Goal: Check status: Check status

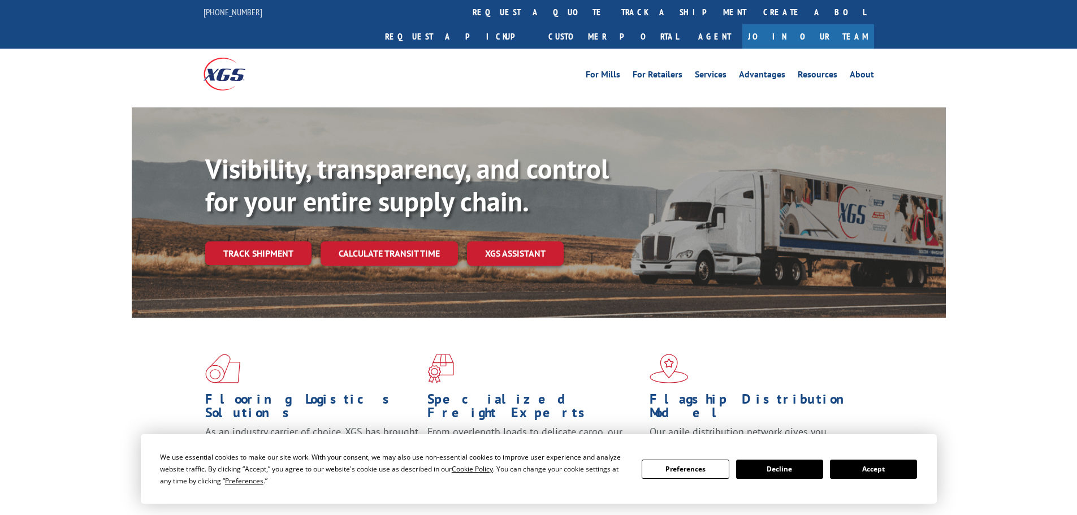
click at [981, 180] on div "Visibility, transparency, and control for your entire supply chain. Track shipm…" at bounding box center [538, 223] width 1077 height 232
drag, startPoint x: 1016, startPoint y: 116, endPoint x: 1014, endPoint y: 122, distance: 6.1
click at [1016, 115] on div "Visibility, transparency, and control for your entire supply chain. Track shipm…" at bounding box center [538, 223] width 1077 height 232
click at [881, 464] on button "Accept" at bounding box center [873, 469] width 87 height 19
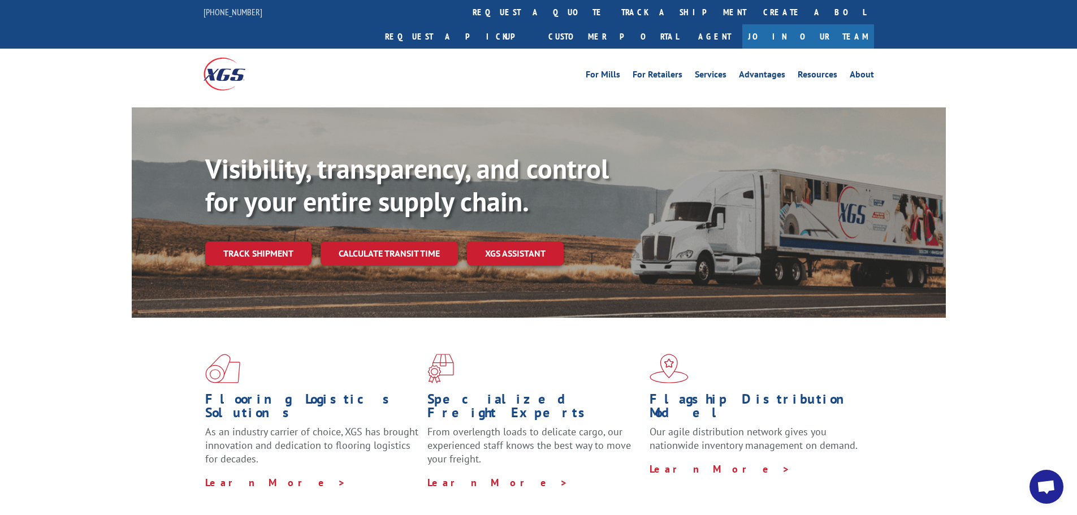
click at [1015, 271] on div "Visibility, transparency, and control for your entire supply chain. Track shipm…" at bounding box center [538, 223] width 1077 height 232
click at [1052, 269] on div "Visibility, transparency, and control for your entire supply chain. Track shipm…" at bounding box center [538, 223] width 1077 height 232
click at [613, 18] on link "track a shipment" at bounding box center [684, 12] width 142 height 24
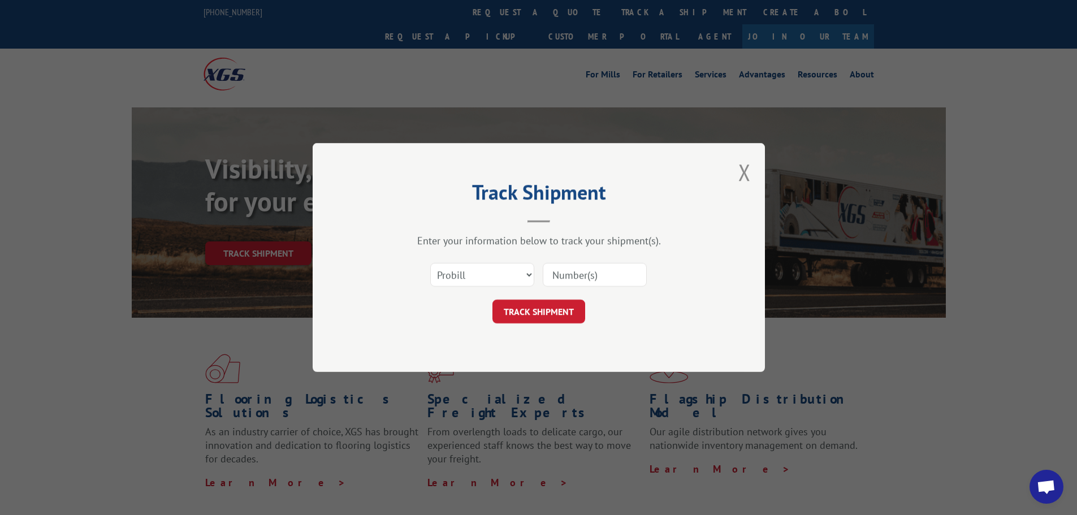
click at [591, 275] on input at bounding box center [595, 275] width 104 height 24
paste input "17638317"
type input "17638317"
click at [568, 306] on button "TRACK SHIPMENT" at bounding box center [538, 312] width 93 height 24
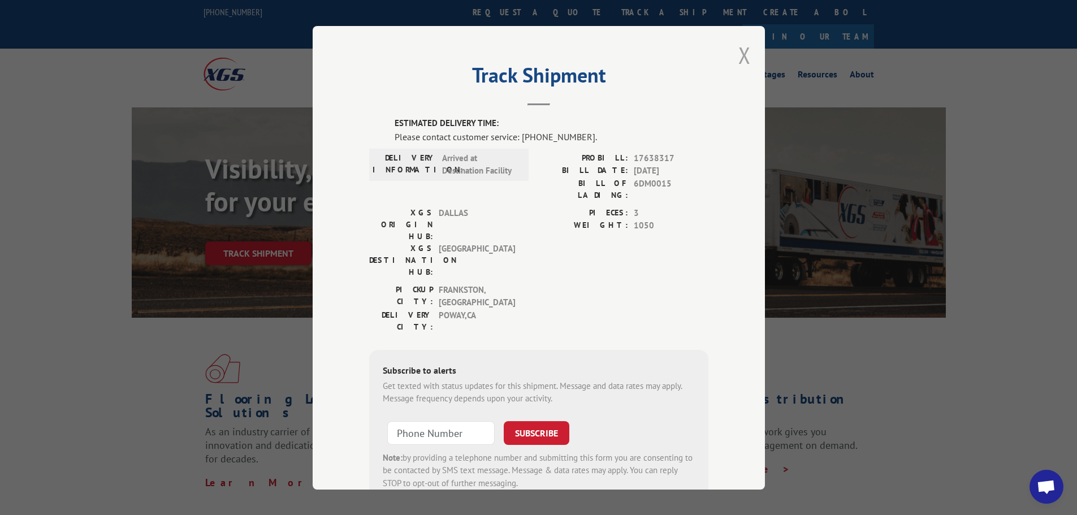
click at [745, 53] on button "Close modal" at bounding box center [744, 55] width 12 height 30
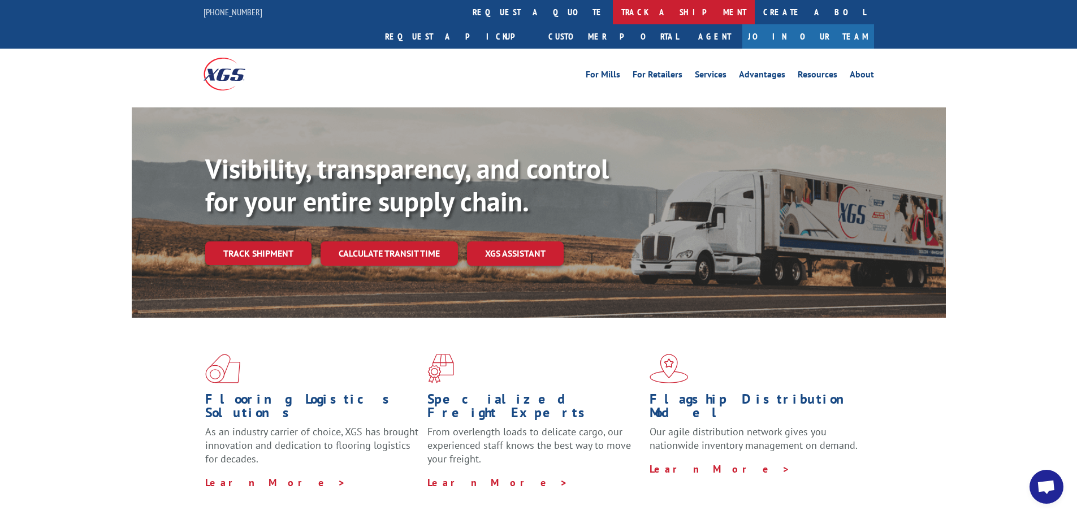
click at [613, 12] on link "track a shipment" at bounding box center [684, 12] width 142 height 24
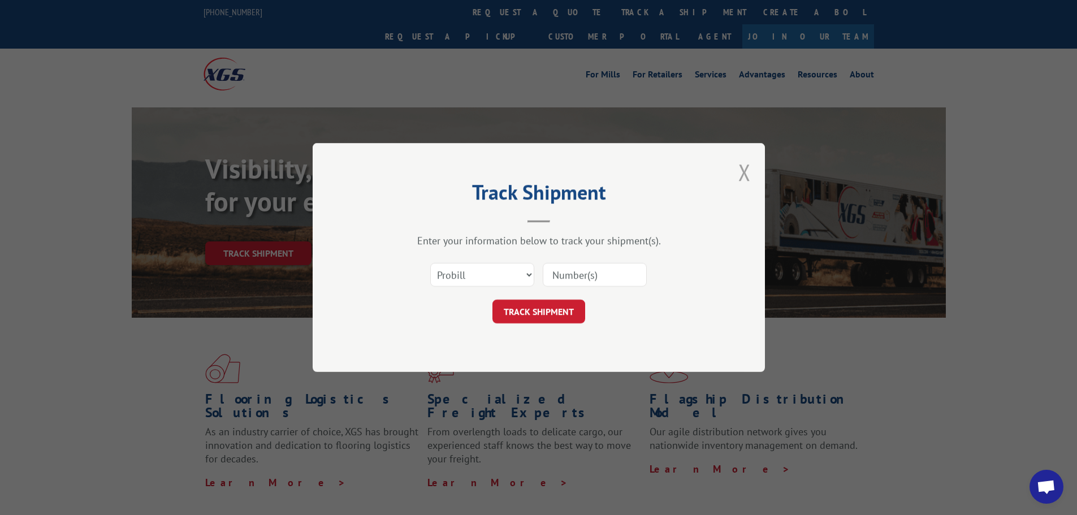
click at [742, 164] on button "Close modal" at bounding box center [744, 172] width 12 height 30
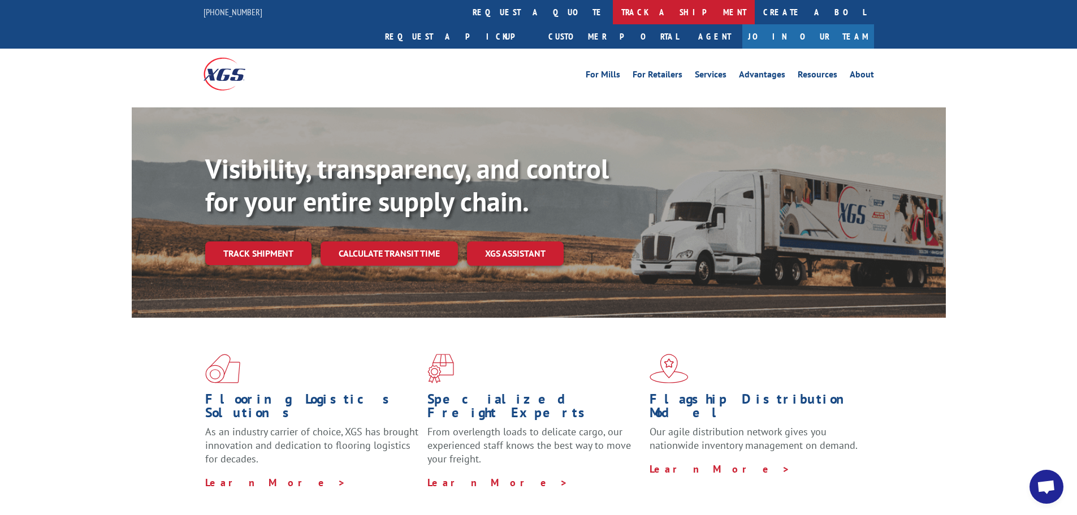
click at [613, 11] on link "track a shipment" at bounding box center [684, 12] width 142 height 24
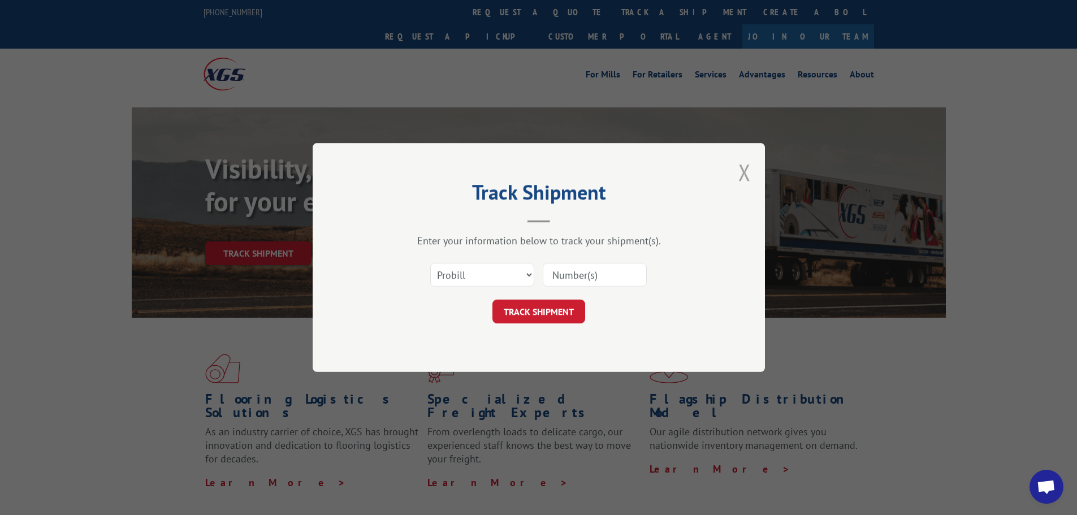
click at [746, 176] on button "Close modal" at bounding box center [744, 172] width 12 height 30
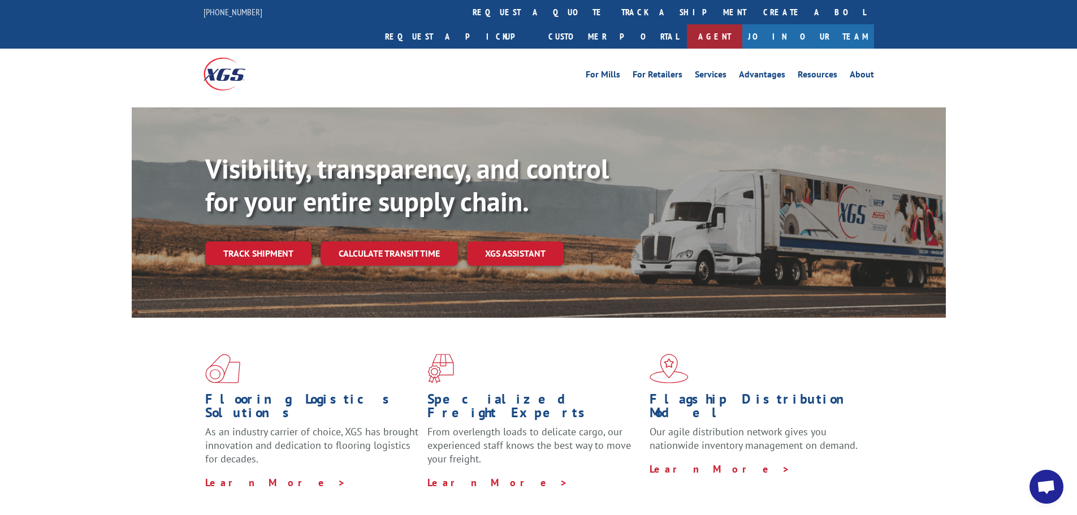
click at [742, 24] on link "Agent" at bounding box center [714, 36] width 55 height 24
click at [282, 241] on link "Track shipment" at bounding box center [258, 253] width 106 height 24
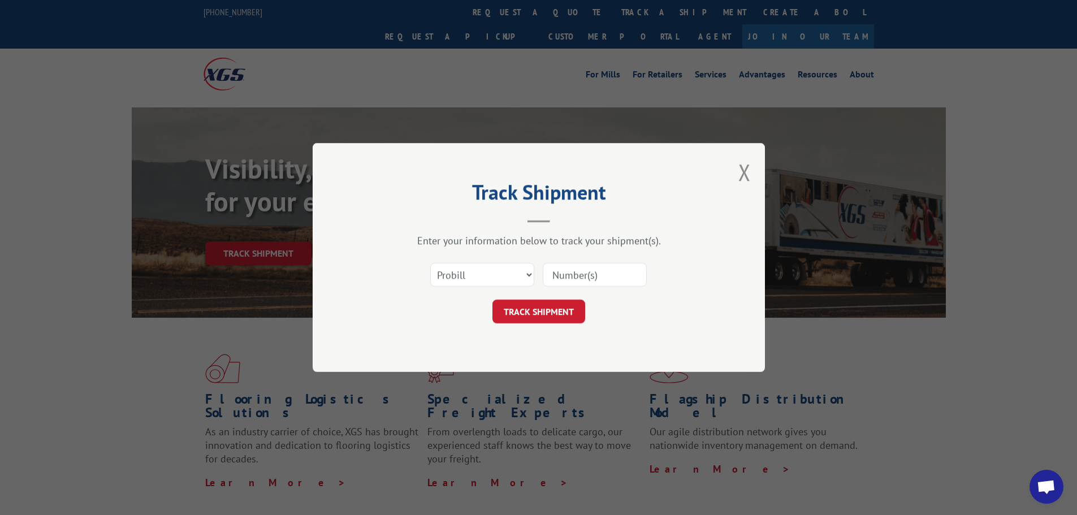
click at [579, 272] on input at bounding box center [595, 275] width 104 height 24
paste input "17638317"
type input "17638317"
click at [576, 311] on button "TRACK SHIPMENT" at bounding box center [538, 312] width 93 height 24
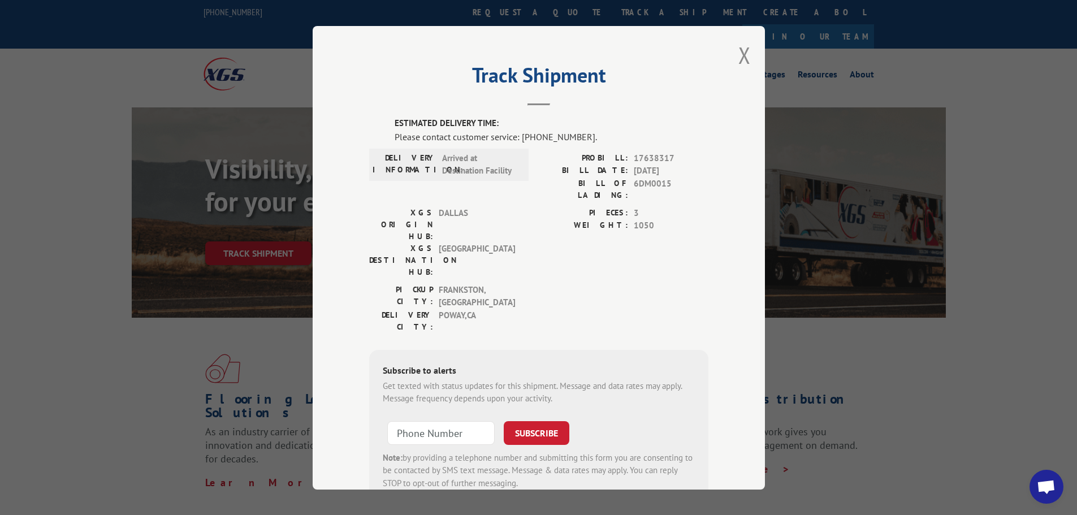
click at [507, 136] on div "Please contact customer service: [PHONE_NUMBER]." at bounding box center [552, 136] width 314 height 14
click at [665, 219] on span "1050" at bounding box center [671, 225] width 75 height 13
drag, startPoint x: 449, startPoint y: 157, endPoint x: 471, endPoint y: 157, distance: 22.6
click at [471, 157] on span "Arrived at Destination Facility" at bounding box center [480, 164] width 76 height 25
click at [452, 161] on span "Arrived at Destination Facility" at bounding box center [480, 164] width 76 height 25
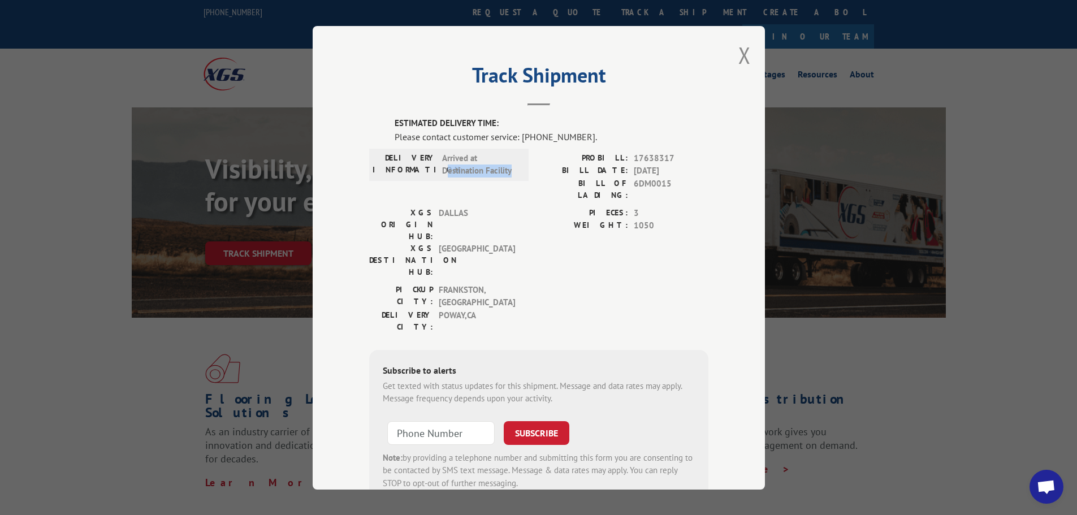
drag, startPoint x: 442, startPoint y: 171, endPoint x: 514, endPoint y: 169, distance: 72.4
click at [514, 169] on div "DELIVERY INFORMATION: Arrived at Destination Facility" at bounding box center [449, 164] width 153 height 25
click at [514, 170] on div "DELIVERY INFORMATION: Arrived at Destination Facility" at bounding box center [449, 164] width 153 height 25
click at [643, 185] on span "6DM0015" at bounding box center [671, 189] width 75 height 24
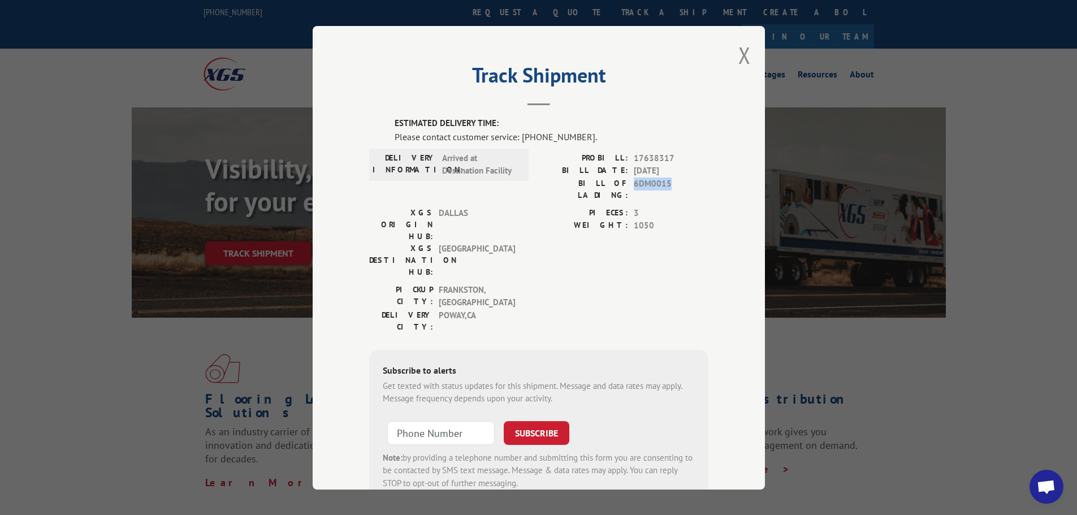
copy span "6DM0015"
click at [655, 221] on span "1050" at bounding box center [671, 225] width 75 height 13
click at [738, 53] on button "Close modal" at bounding box center [744, 55] width 12 height 30
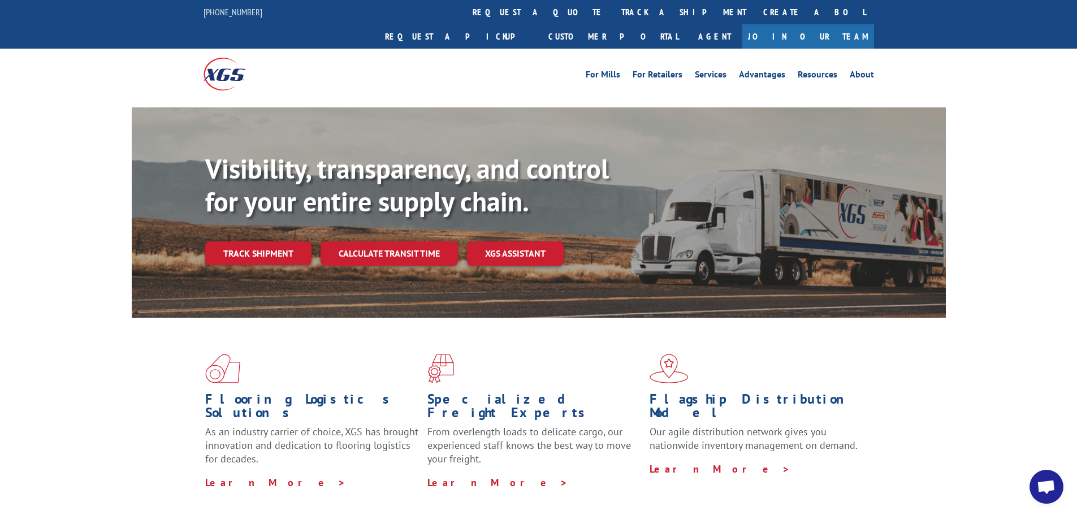
click at [982, 207] on div "Visibility, transparency, and control for your entire supply chain. Track shipm…" at bounding box center [538, 223] width 1077 height 232
click at [742, 24] on link "Agent" at bounding box center [714, 36] width 55 height 24
click at [1035, 486] on span "Open chat" at bounding box center [1046, 487] width 34 height 34
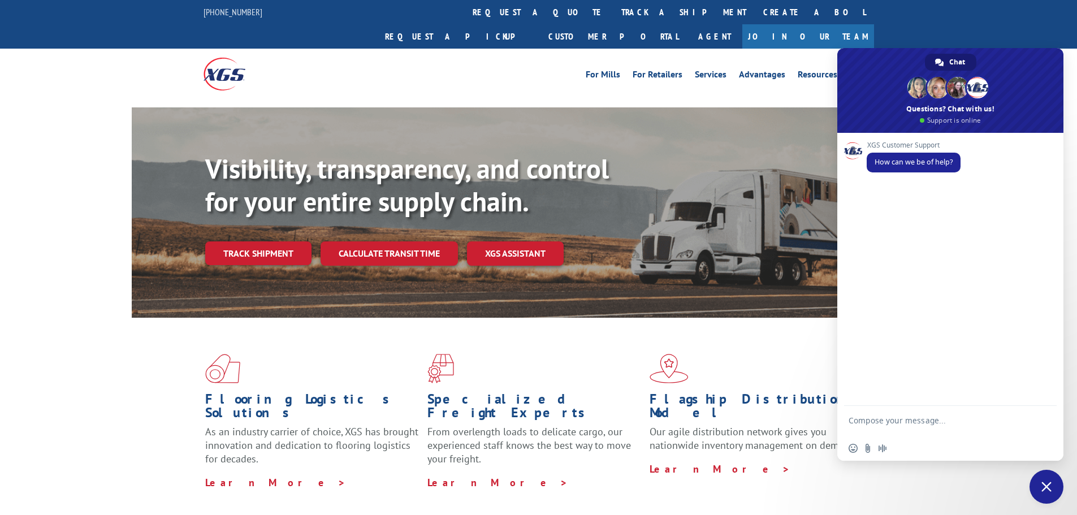
click at [953, 423] on textarea "Compose your message..." at bounding box center [938, 426] width 179 height 20
type textarea "C"
type textarea "Good morning"
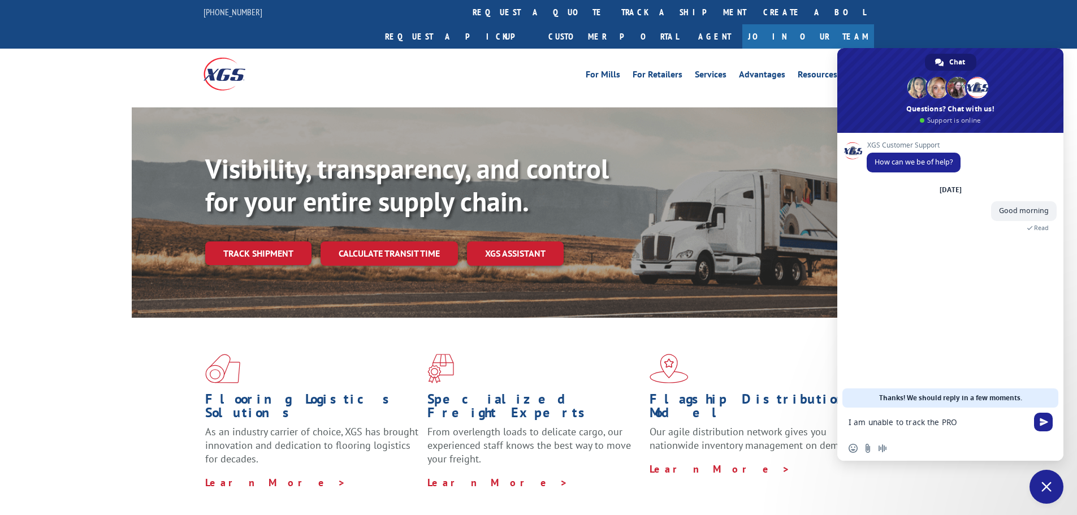
paste textarea "17638317"
type textarea "I am unable to track the PRO 17638317 when logged in"
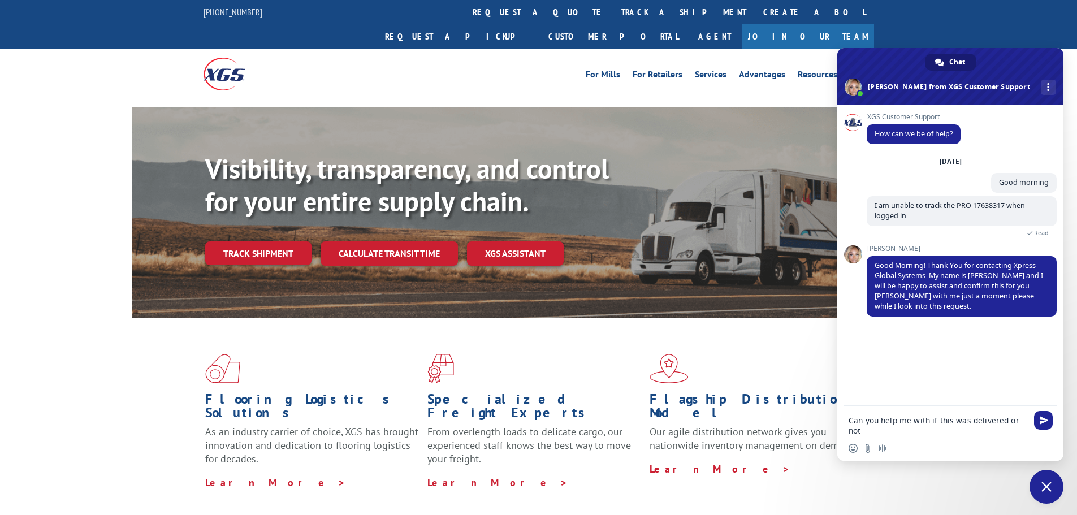
type textarea "Can you help me with if this was delivered or not?"
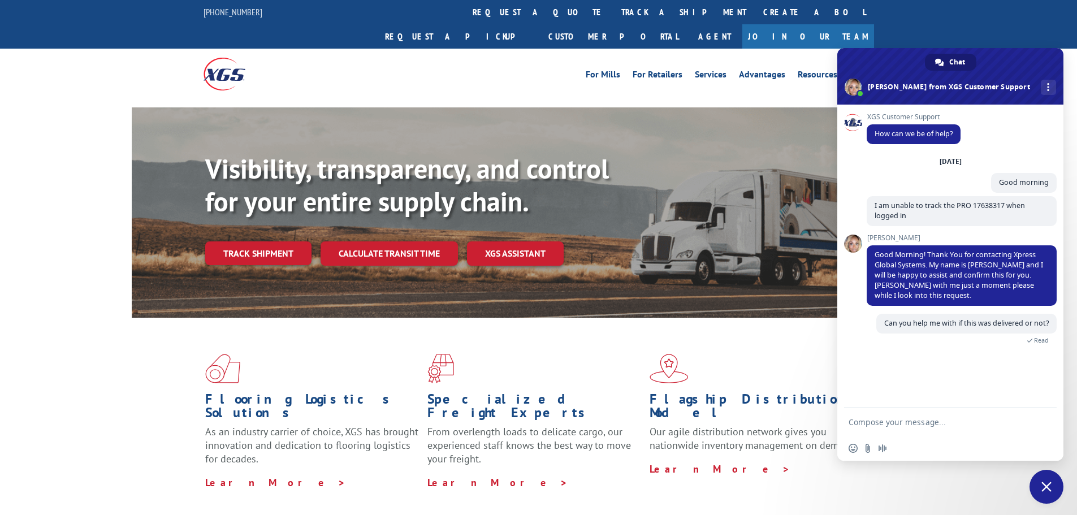
click at [981, 378] on div "XGS Customer Support How can we be of help? [DATE] Good morning A few seconds a…" at bounding box center [950, 256] width 226 height 303
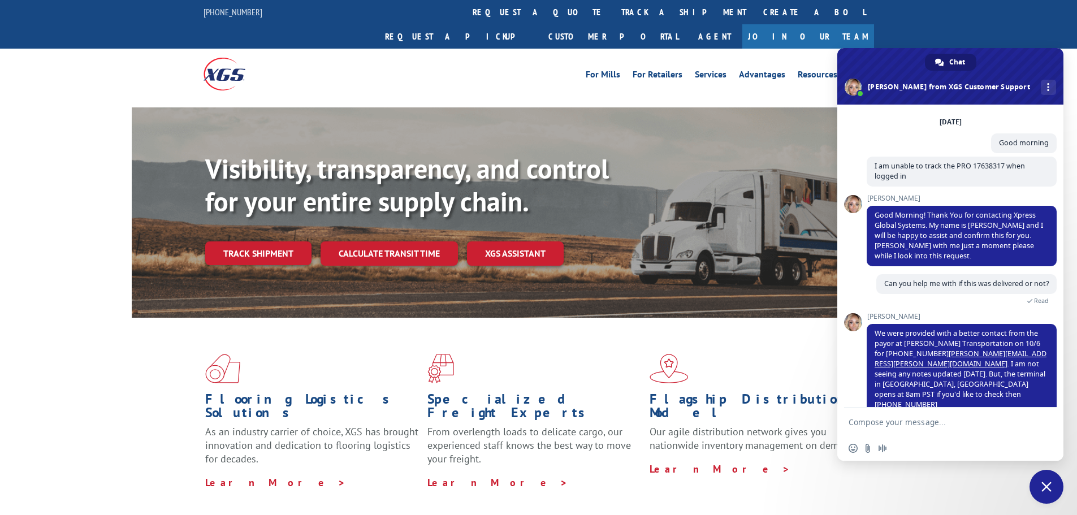
click at [943, 424] on textarea "Compose your message..." at bounding box center [938, 422] width 179 height 10
type textarea "thank you"
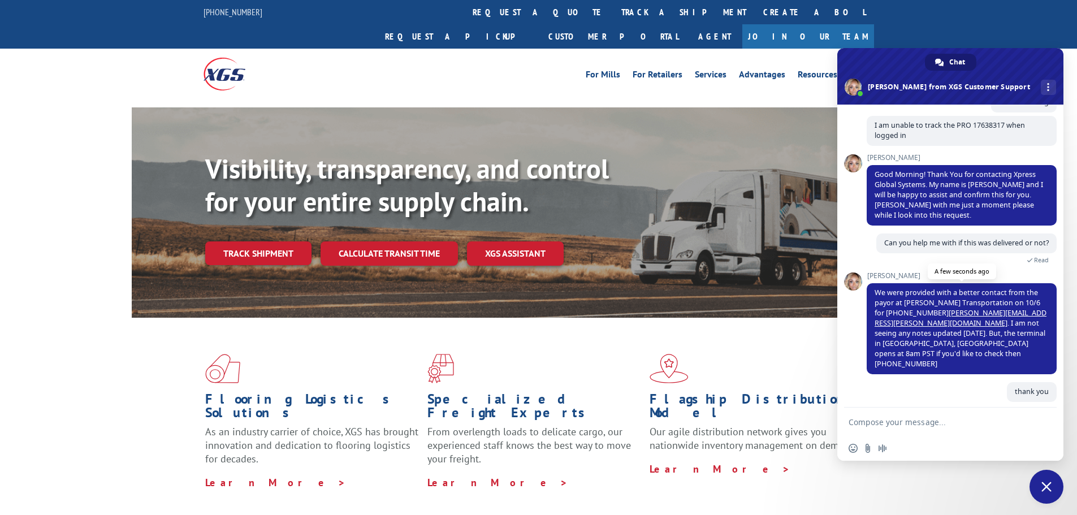
scroll to position [67, 0]
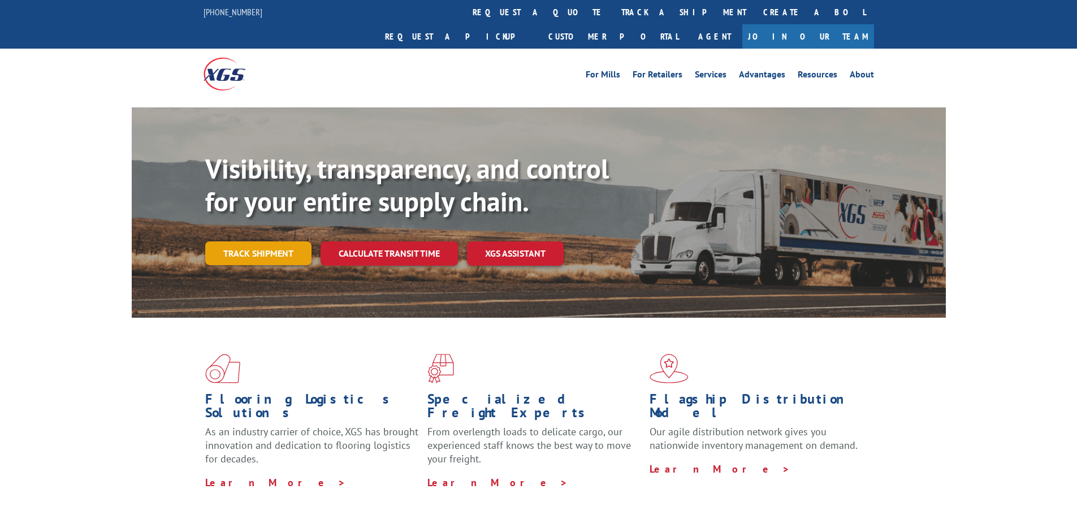
click at [273, 241] on link "Track shipment" at bounding box center [258, 253] width 106 height 24
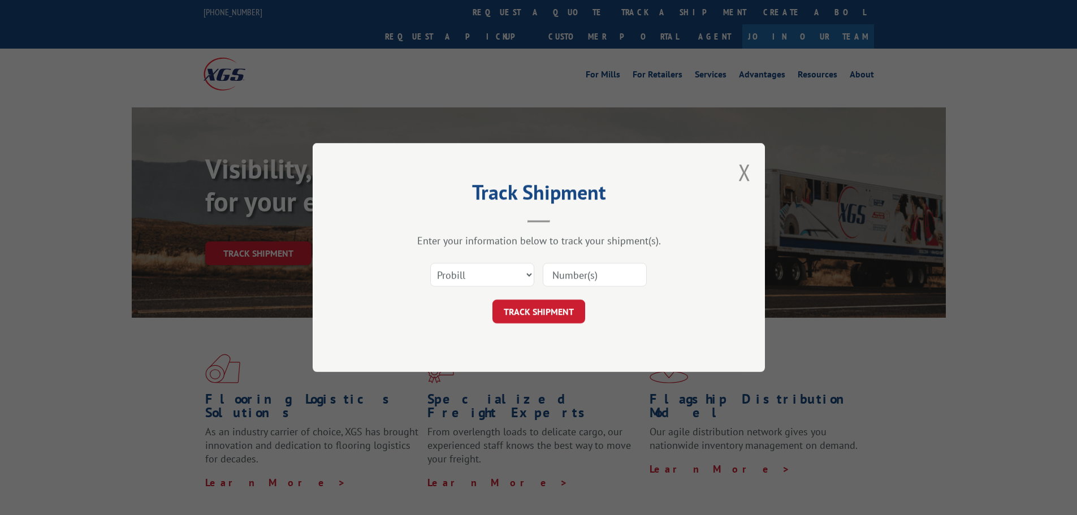
paste input "17605441"
type input "17605441"
click at [564, 322] on button "TRACK SHIPMENT" at bounding box center [538, 312] width 93 height 24
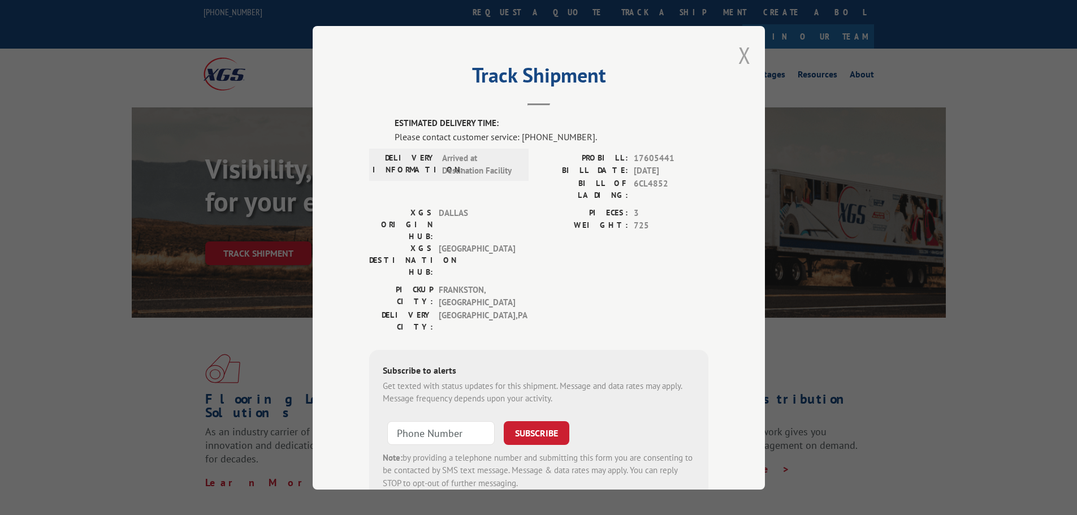
click at [742, 57] on button "Close modal" at bounding box center [744, 55] width 12 height 30
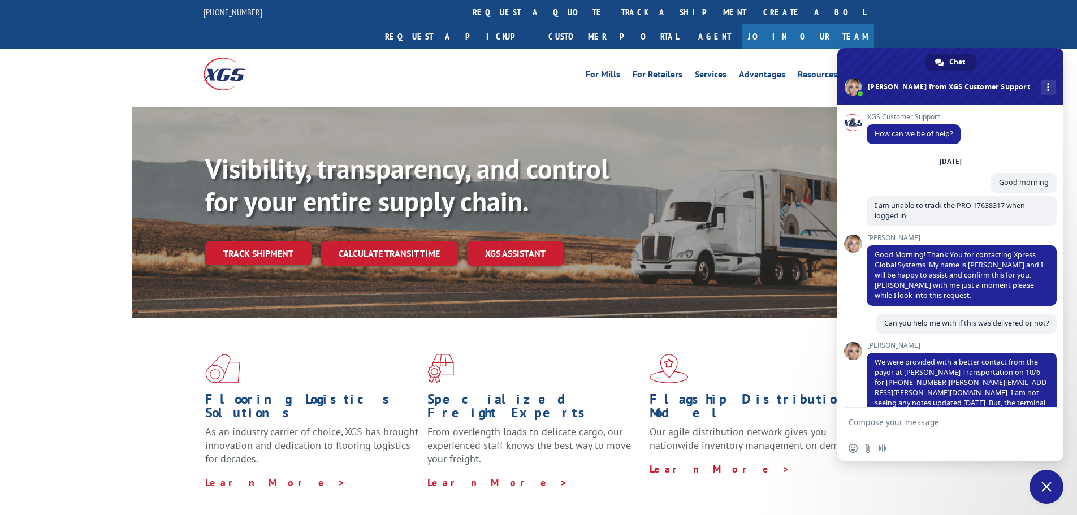
scroll to position [181, 0]
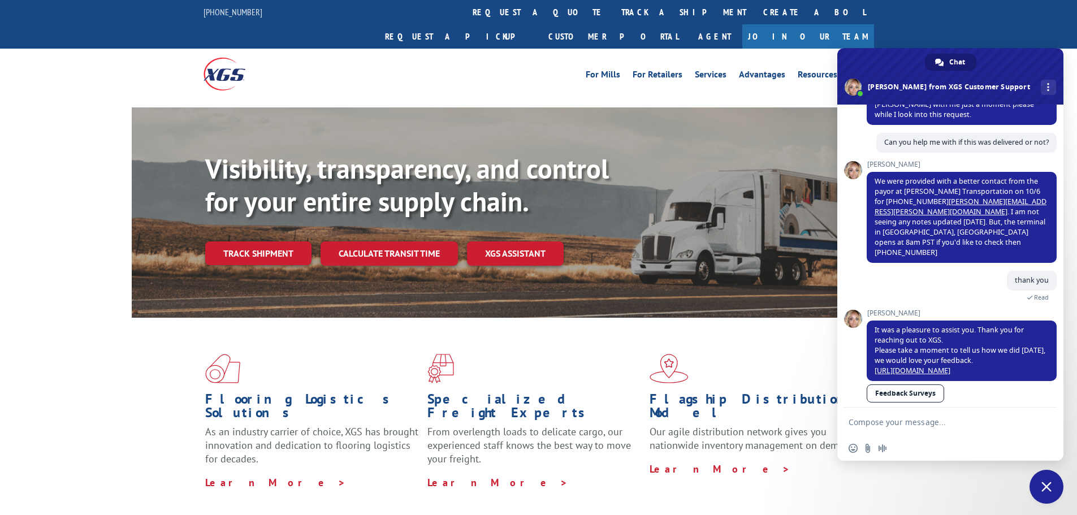
click at [859, 66] on span at bounding box center [950, 76] width 226 height 57
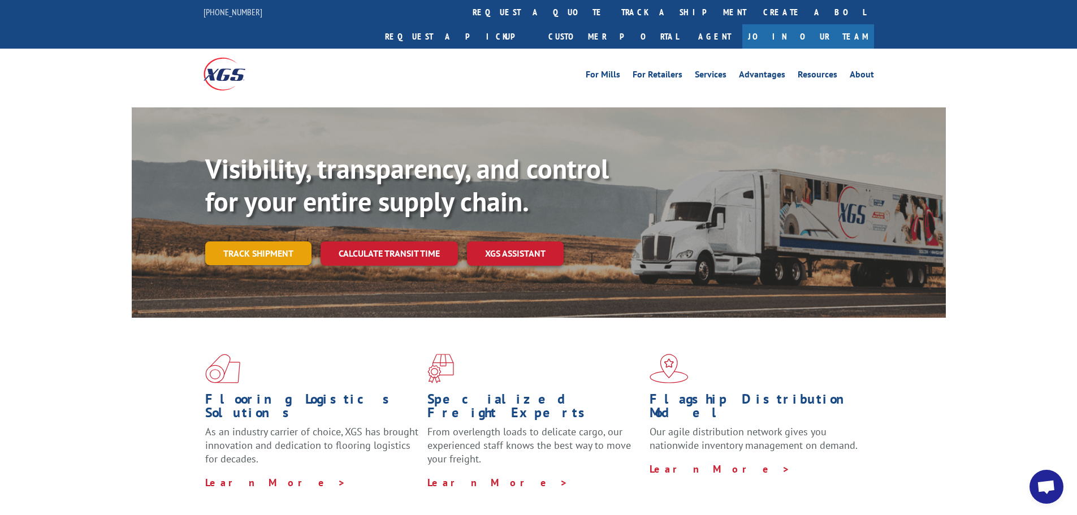
click at [266, 241] on link "Track shipment" at bounding box center [258, 253] width 106 height 24
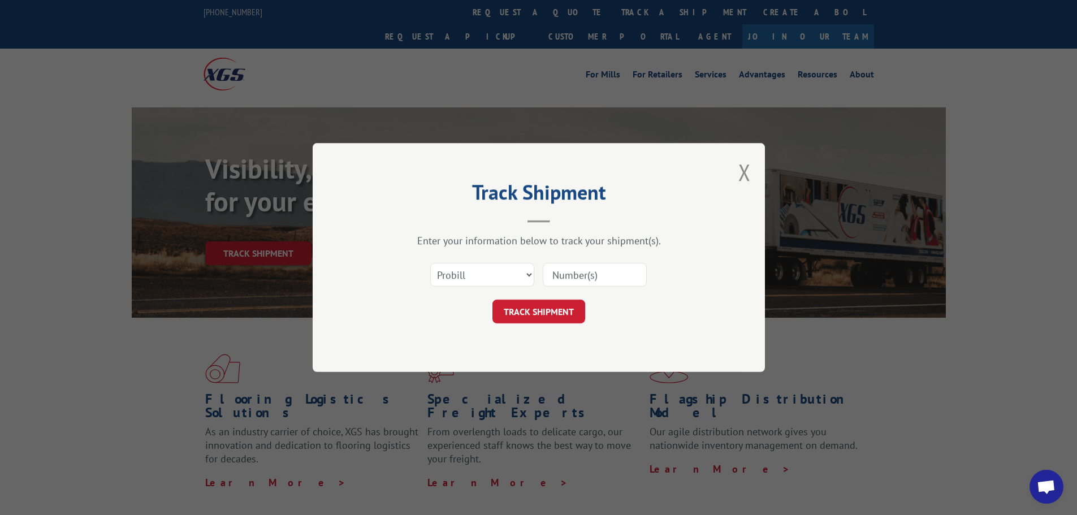
paste input "17638317"
type input "17638317"
click at [568, 309] on button "TRACK SHIPMENT" at bounding box center [538, 312] width 93 height 24
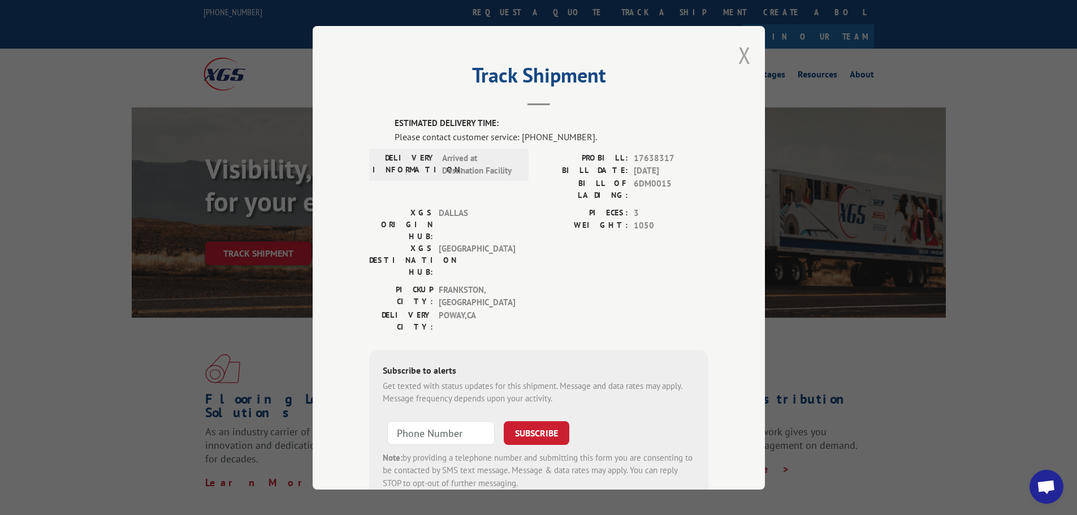
click at [740, 54] on button "Close modal" at bounding box center [744, 55] width 12 height 30
